Goal: Check status

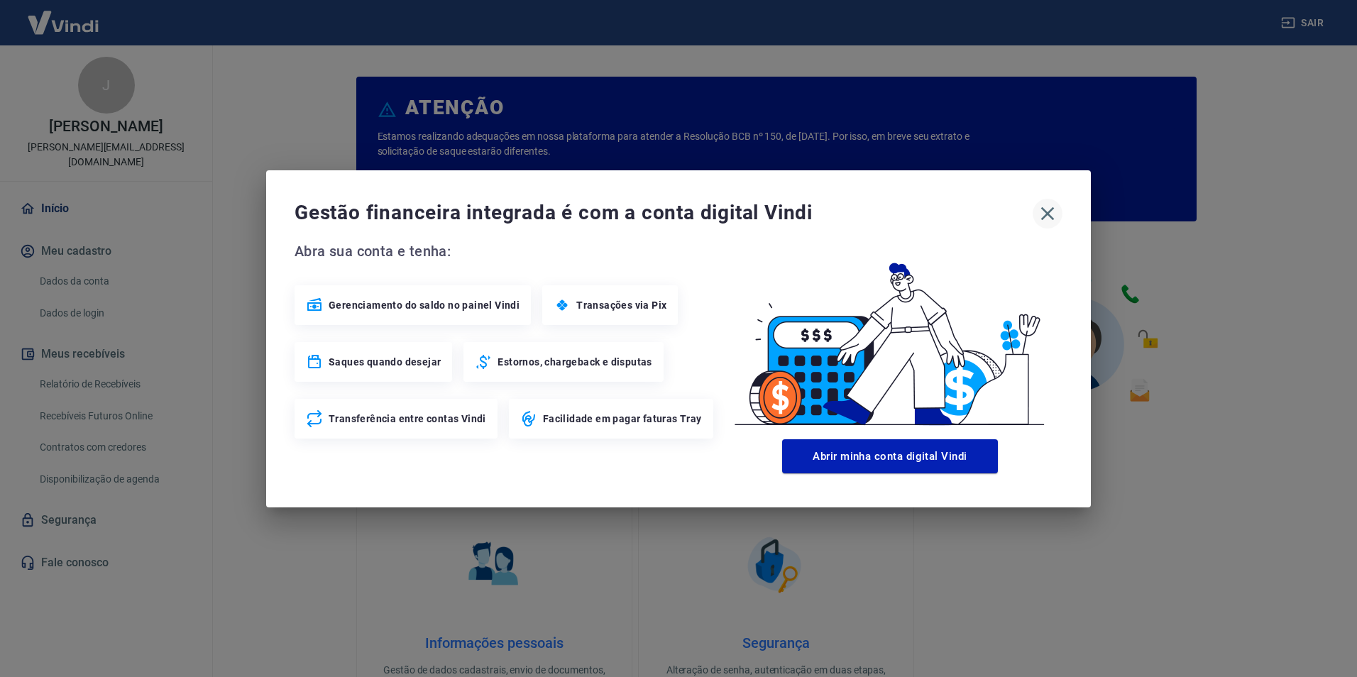
click at [1050, 216] on icon "button" at bounding box center [1047, 213] width 13 height 13
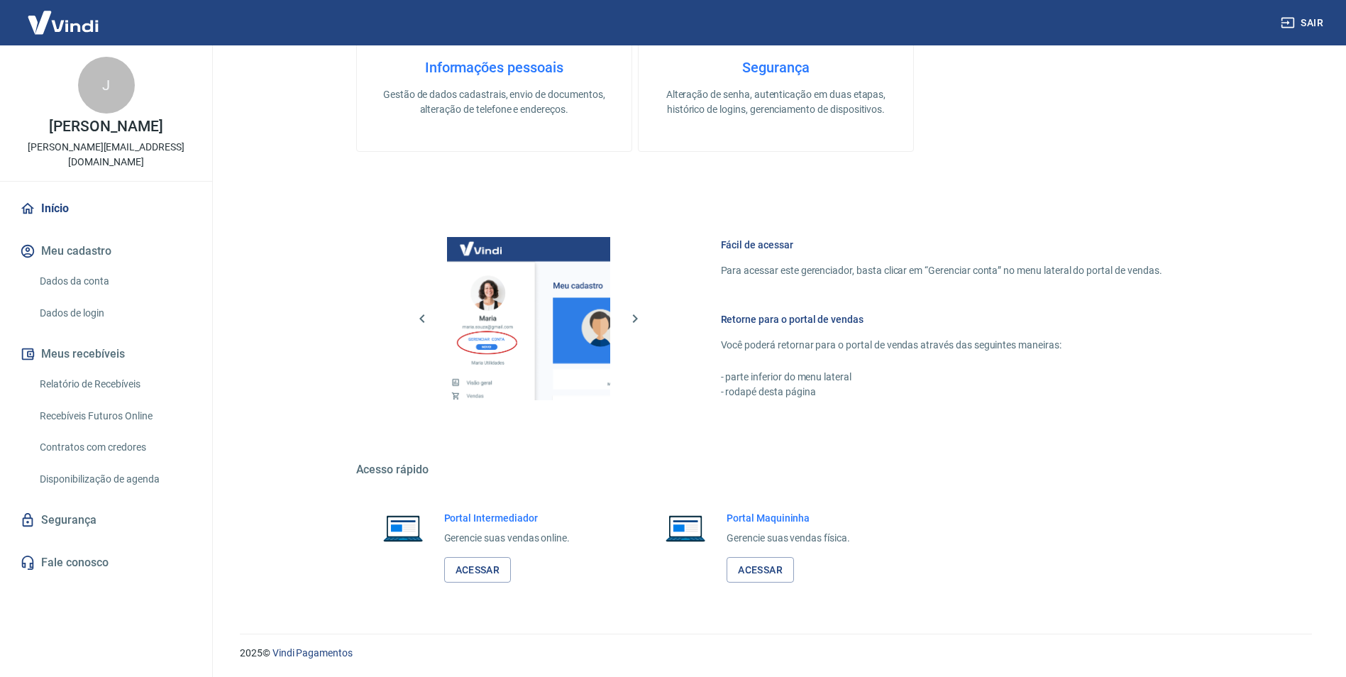
scroll to position [576, 0]
click at [495, 561] on link "Acessar" at bounding box center [477, 569] width 67 height 26
click at [137, 370] on link "Relatório de Recebíveis" at bounding box center [114, 384] width 161 height 29
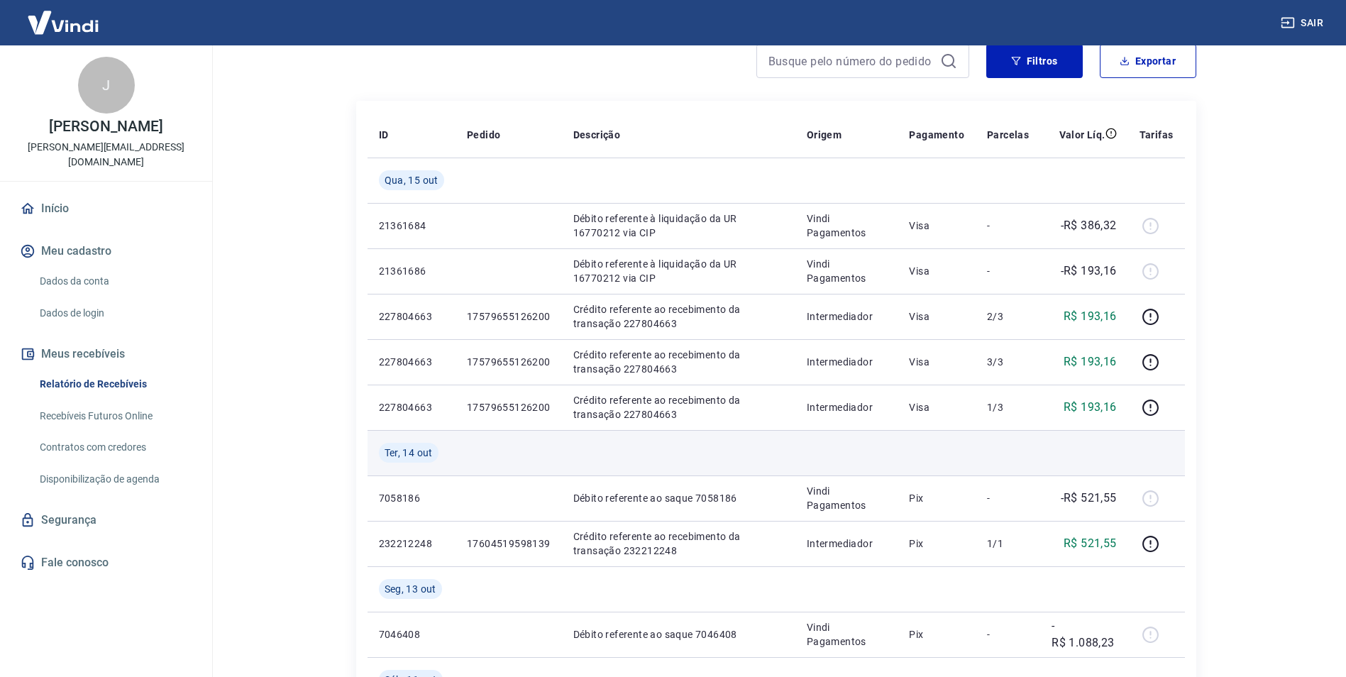
scroll to position [142, 0]
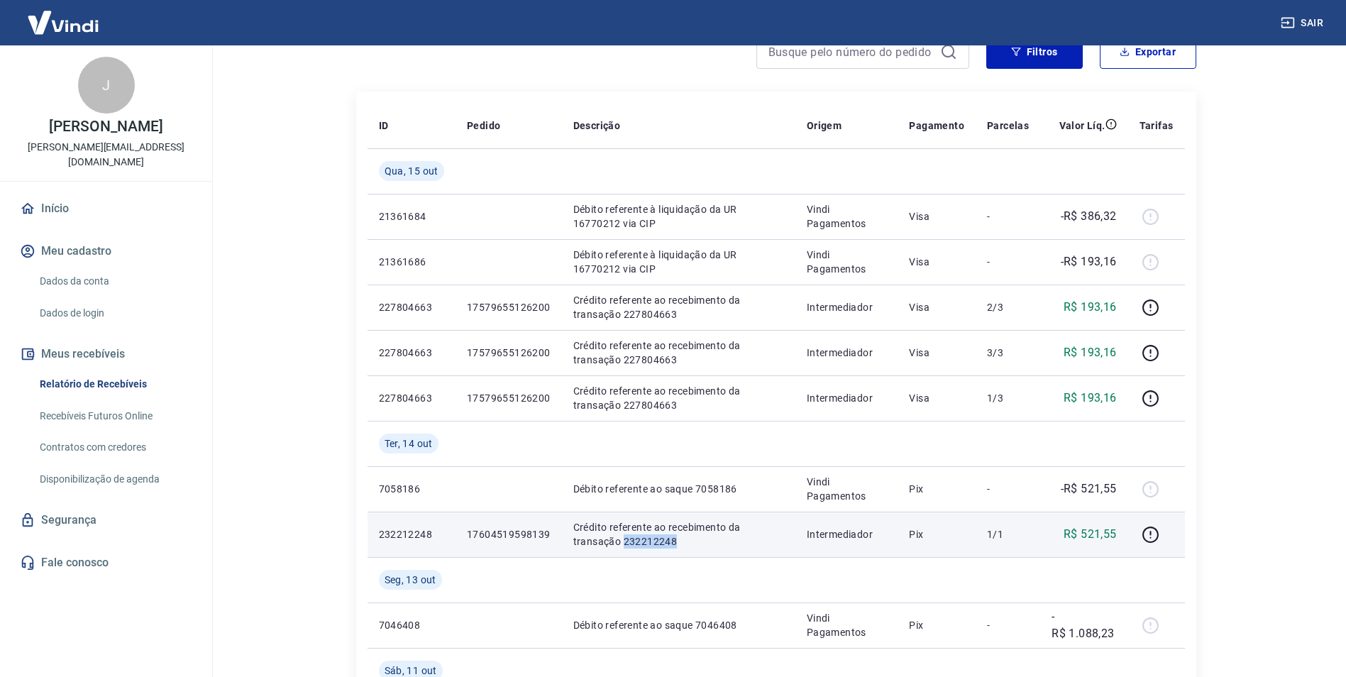
drag, startPoint x: 683, startPoint y: 544, endPoint x: 622, endPoint y: 545, distance: 61.0
click at [622, 545] on p "Crédito referente ao recebimento da transação 232212248" at bounding box center [678, 534] width 211 height 28
copy p "232212248"
